Goal: Task Accomplishment & Management: Manage account settings

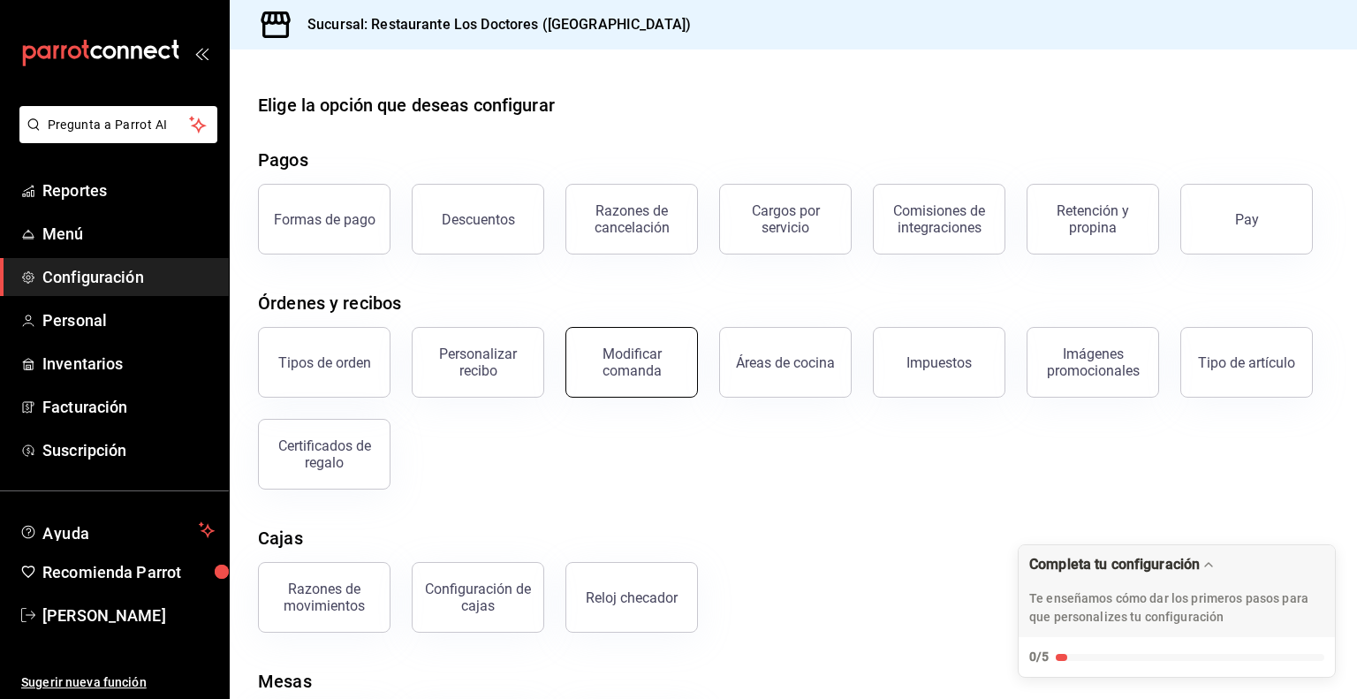
click at [657, 359] on div "Modificar comanda" at bounding box center [632, 362] width 110 height 34
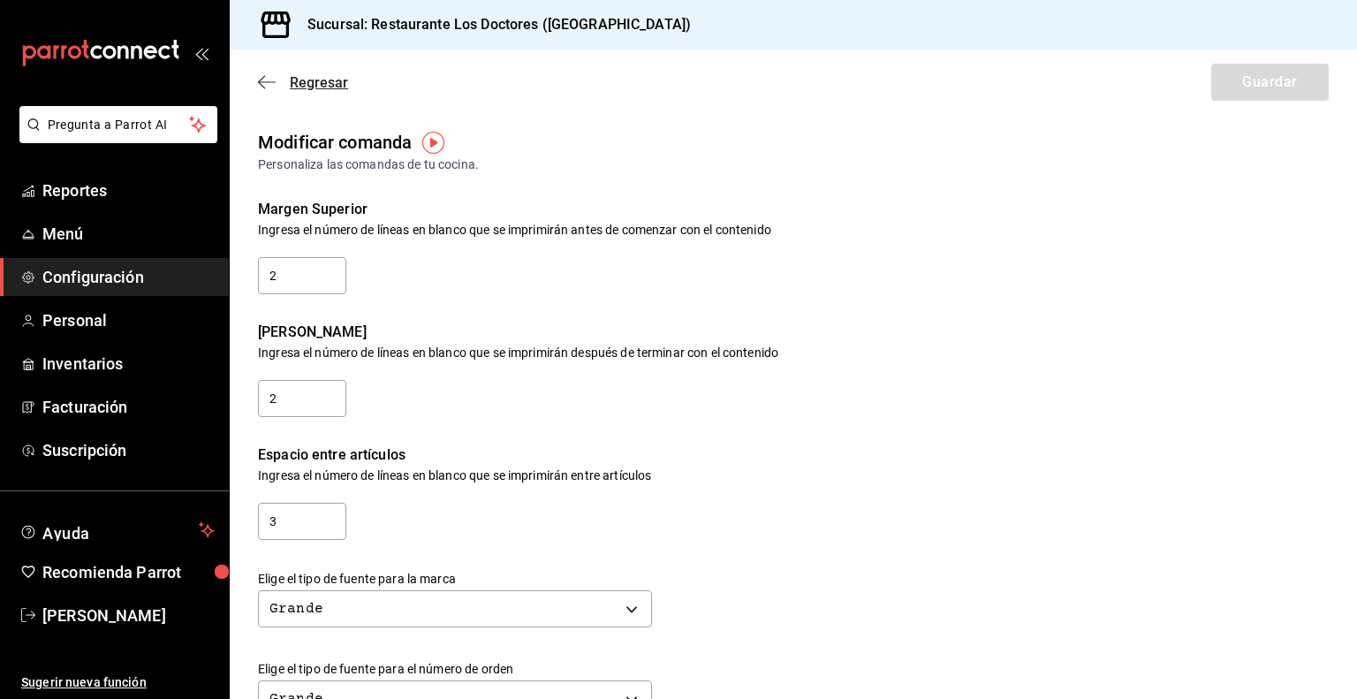
click at [321, 86] on span "Regresar" at bounding box center [319, 82] width 58 height 17
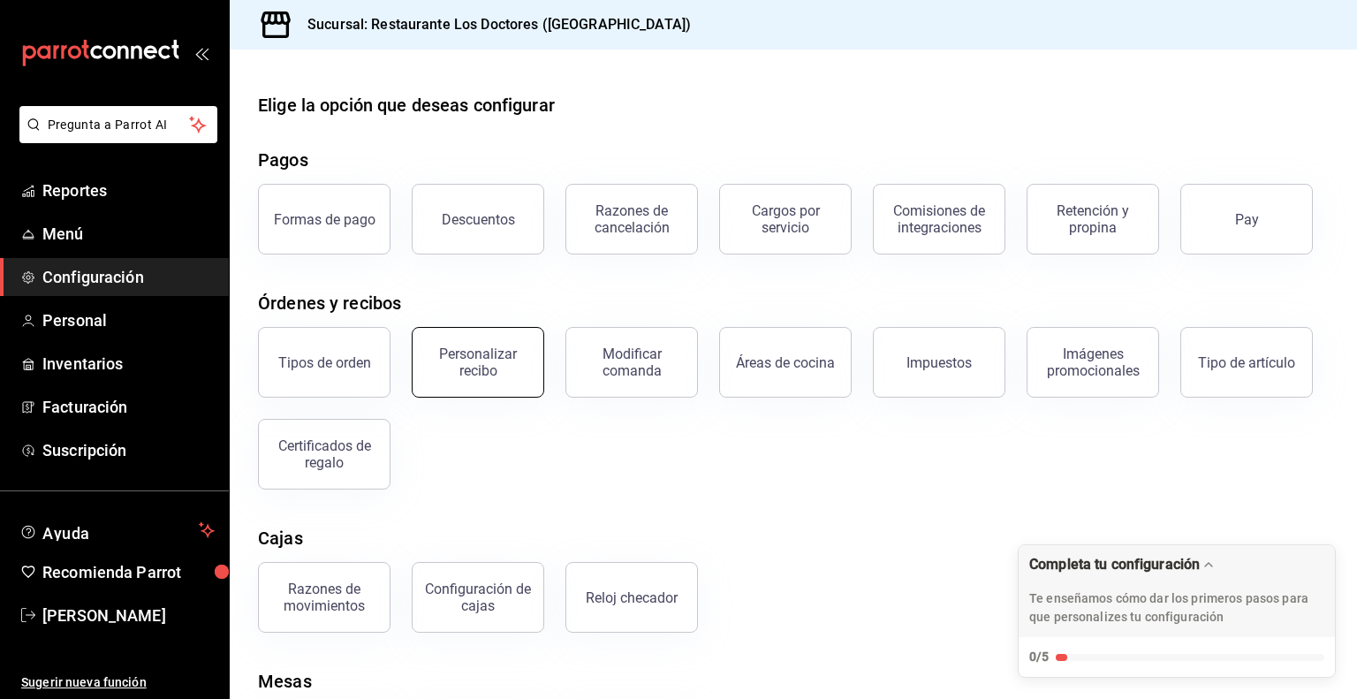
click at [509, 378] on button "Personalizar recibo" at bounding box center [478, 362] width 132 height 71
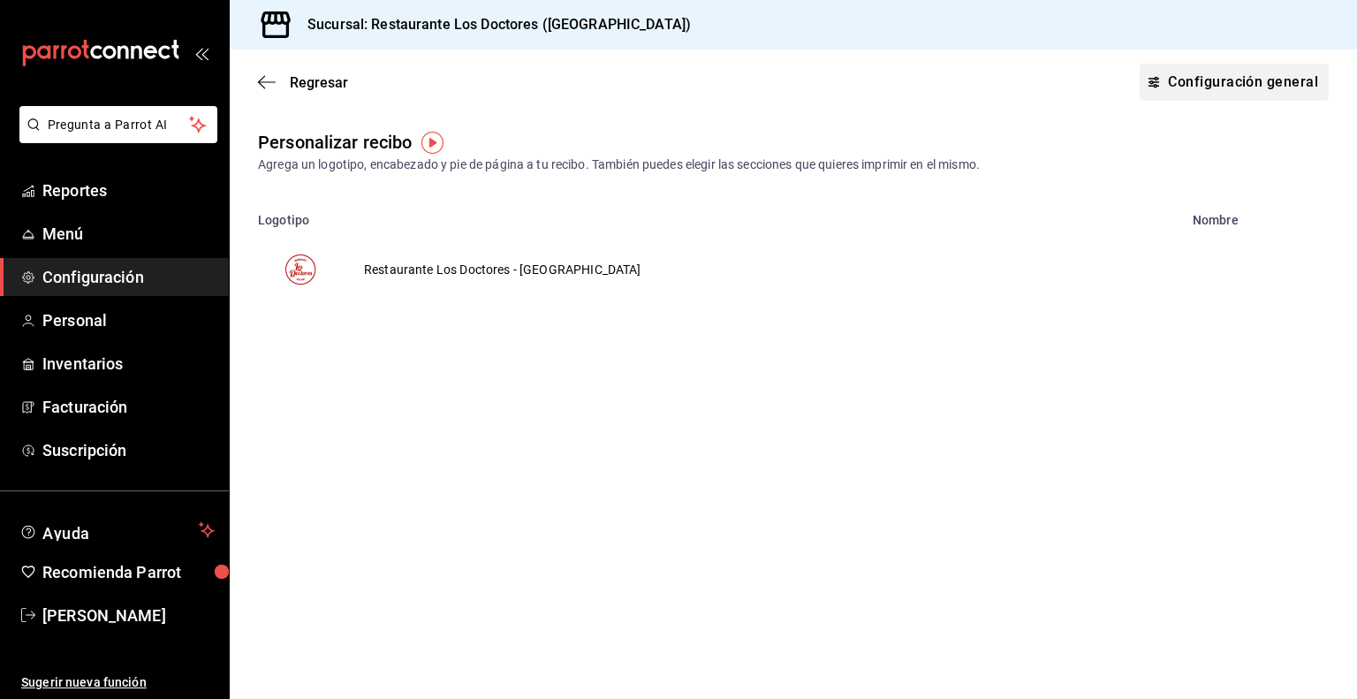
click at [1275, 87] on link "Configuración general" at bounding box center [1233, 82] width 189 height 37
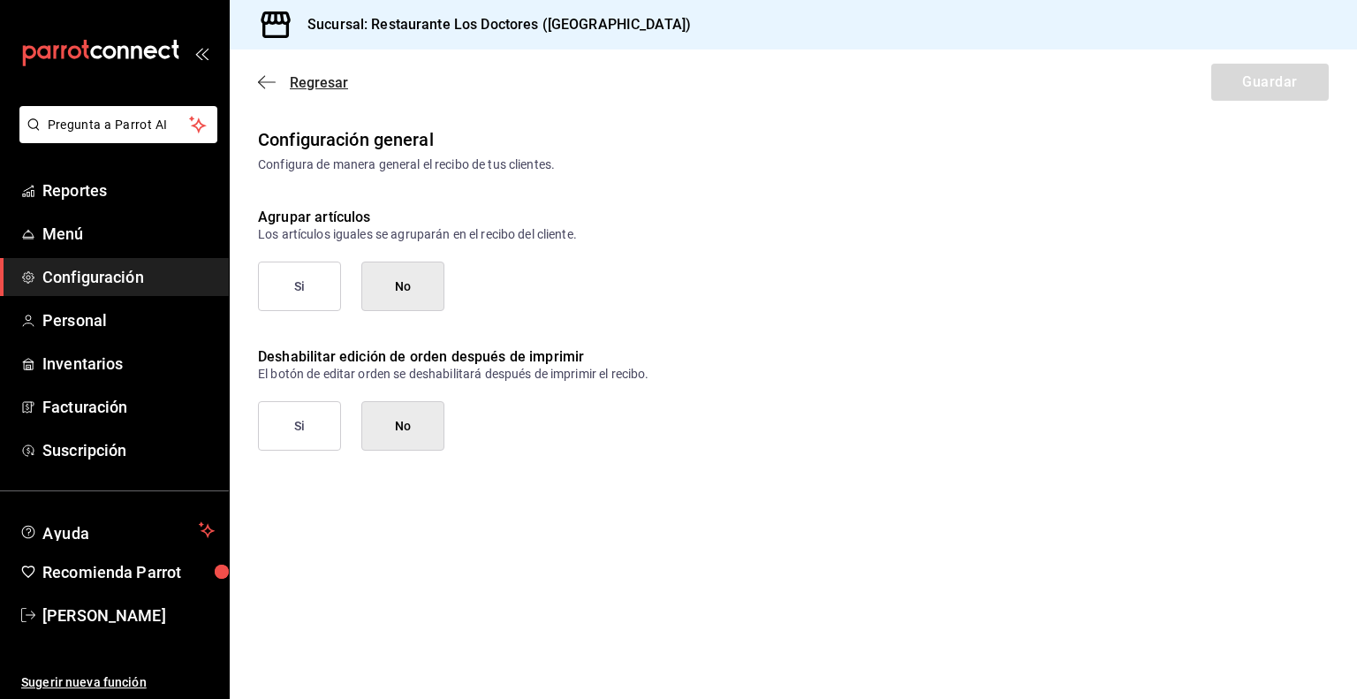
click at [264, 75] on icon "button" at bounding box center [267, 82] width 18 height 16
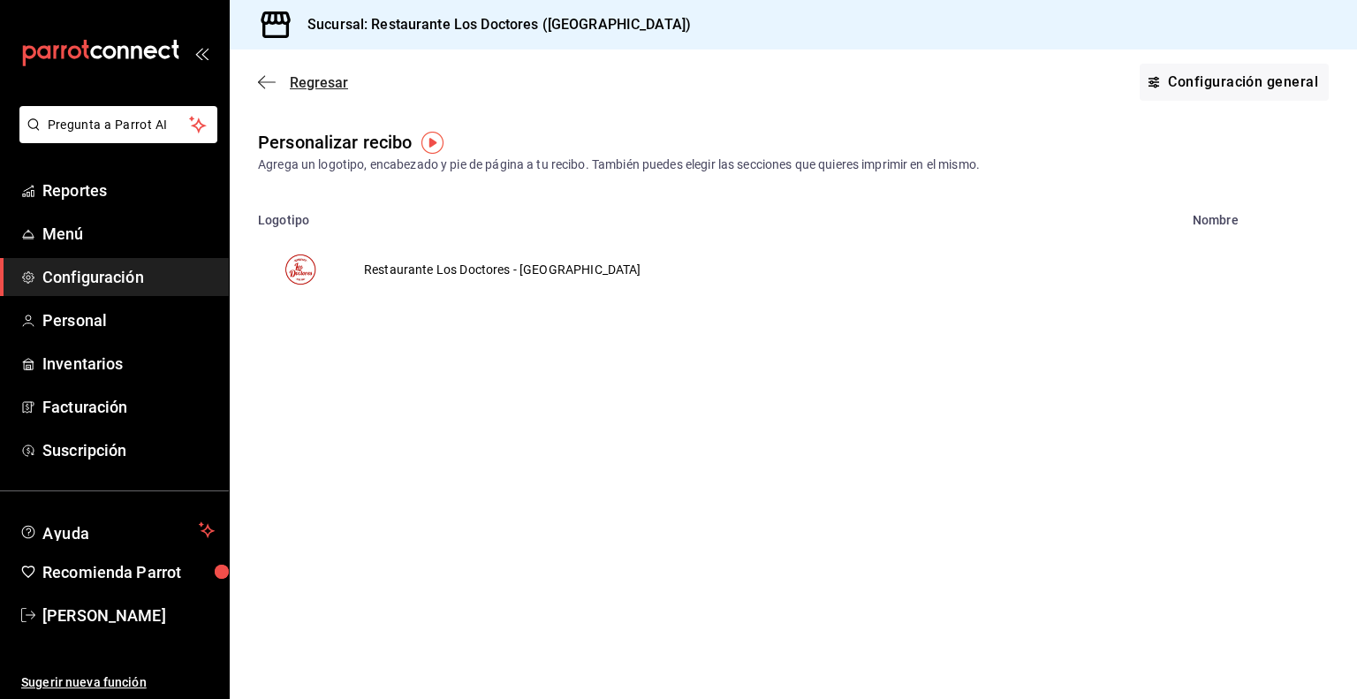
click at [314, 84] on span "Regresar" at bounding box center [319, 82] width 58 height 17
